Goal: Navigation & Orientation: Find specific page/section

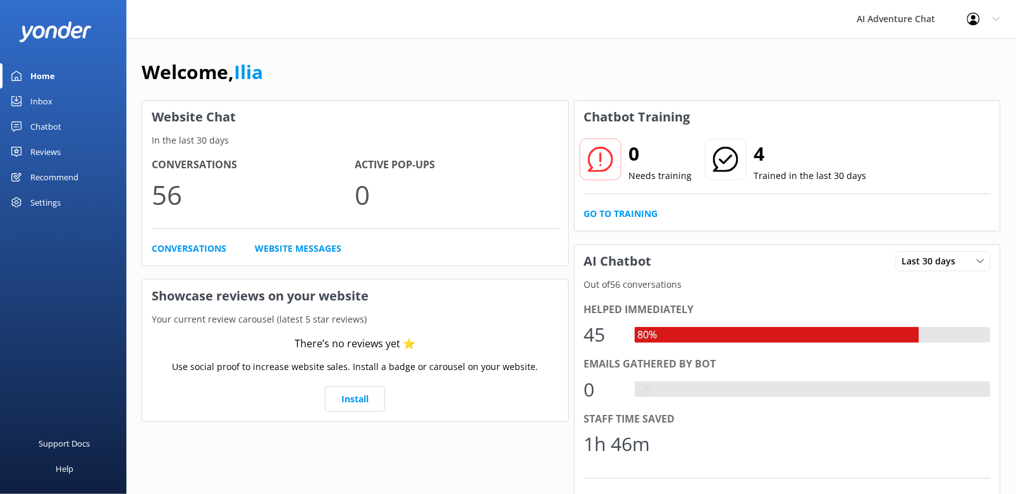
click at [47, 99] on div "Inbox" at bounding box center [41, 101] width 22 height 25
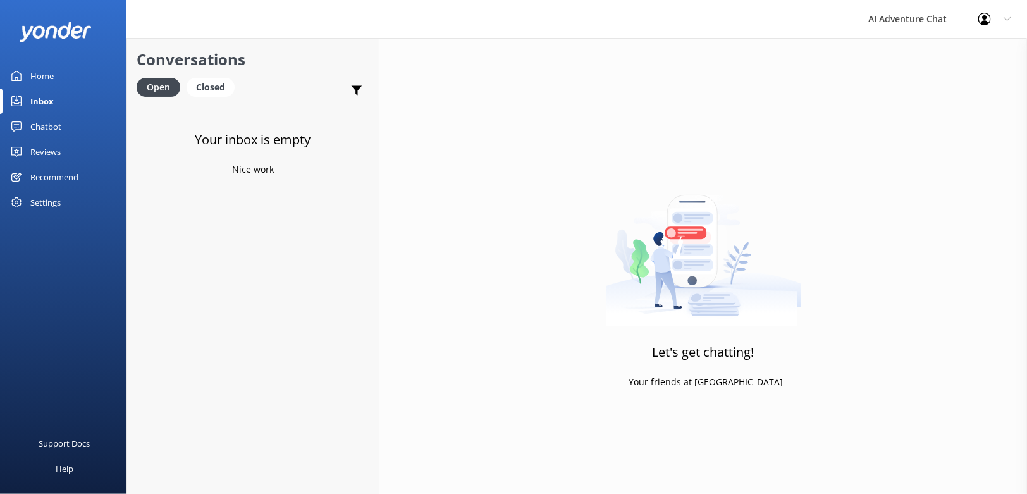
click at [47, 72] on div "Home" at bounding box center [41, 75] width 23 height 25
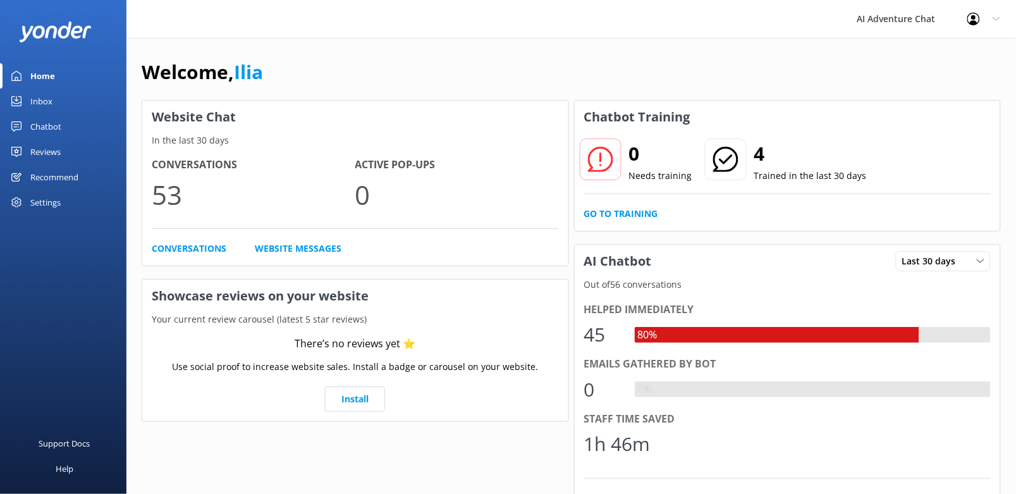
click at [353, 41] on div "Welcome, Ilia Website Chat In the last 30 days Conversations 53 Active Pop-ups …" at bounding box center [571, 435] width 890 height 794
